Goal: Information Seeking & Learning: Learn about a topic

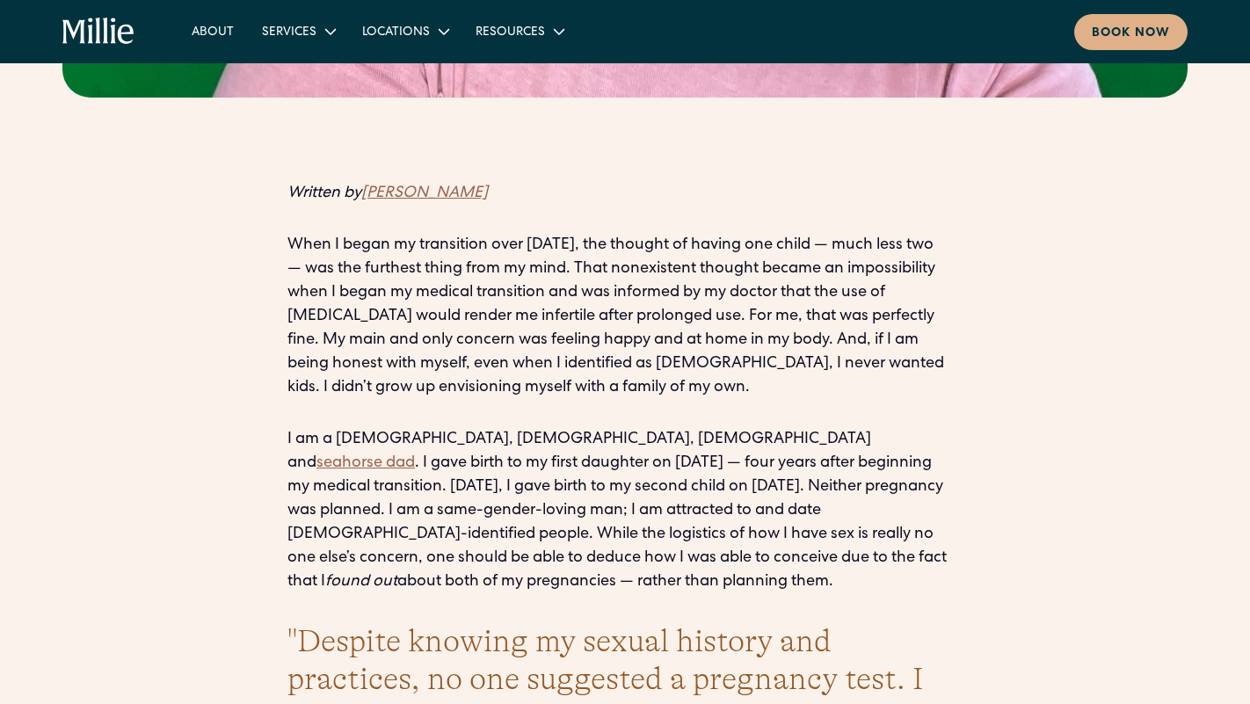
scroll to position [1185, 0]
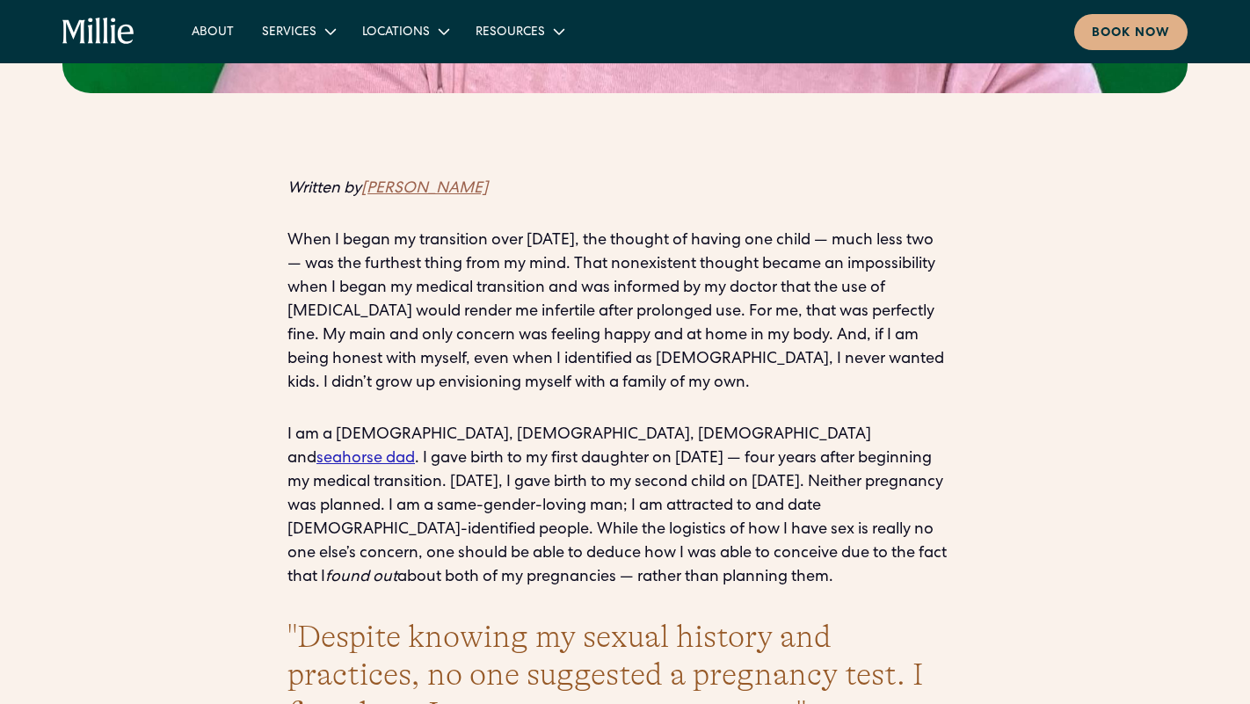
click at [415, 451] on link "seahorse dad" at bounding box center [365, 459] width 98 height 16
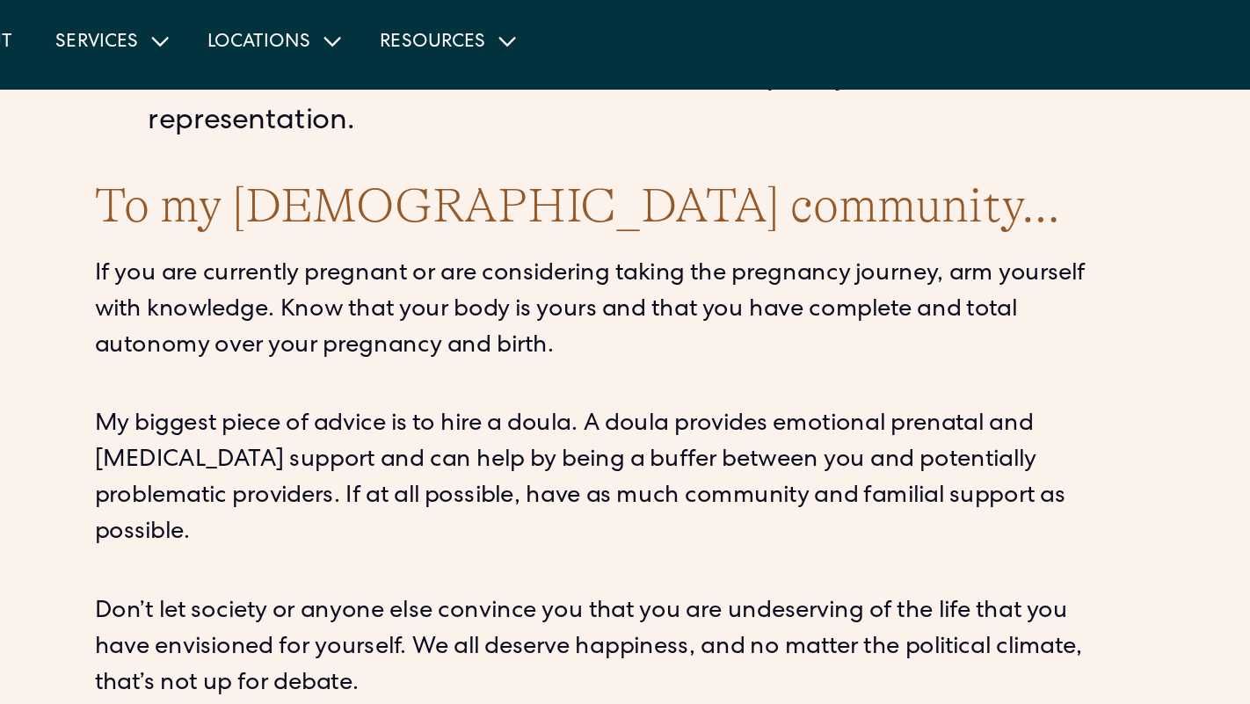
scroll to position [4161, 0]
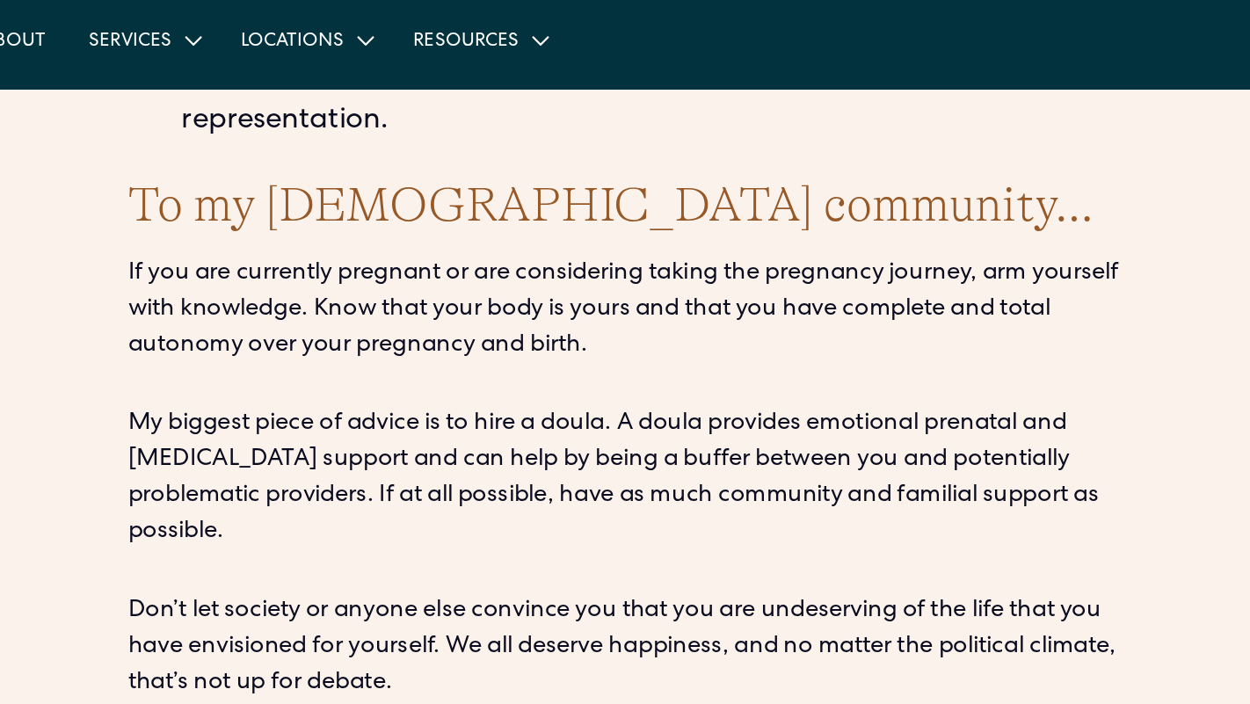
click at [576, 272] on p "My biggest piece of advice is to hire a doula. A doula provides emotional prena…" at bounding box center [624, 319] width 675 height 95
copy p "doula"
